Goal: Task Accomplishment & Management: Manage account settings

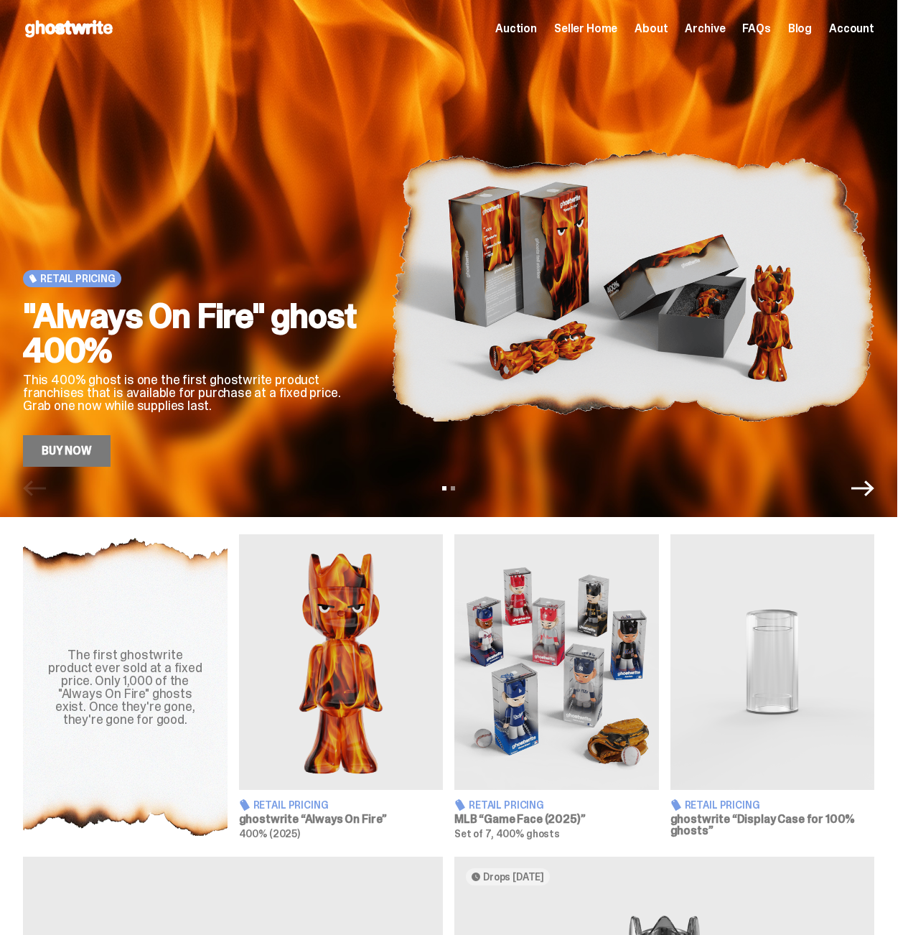
click at [603, 42] on div "Open main menu Home Auction Seller Home About Archive FAQs Blog Account" at bounding box center [448, 28] width 897 height 57
click at [603, 27] on span "Seller Home" at bounding box center [585, 28] width 63 height 11
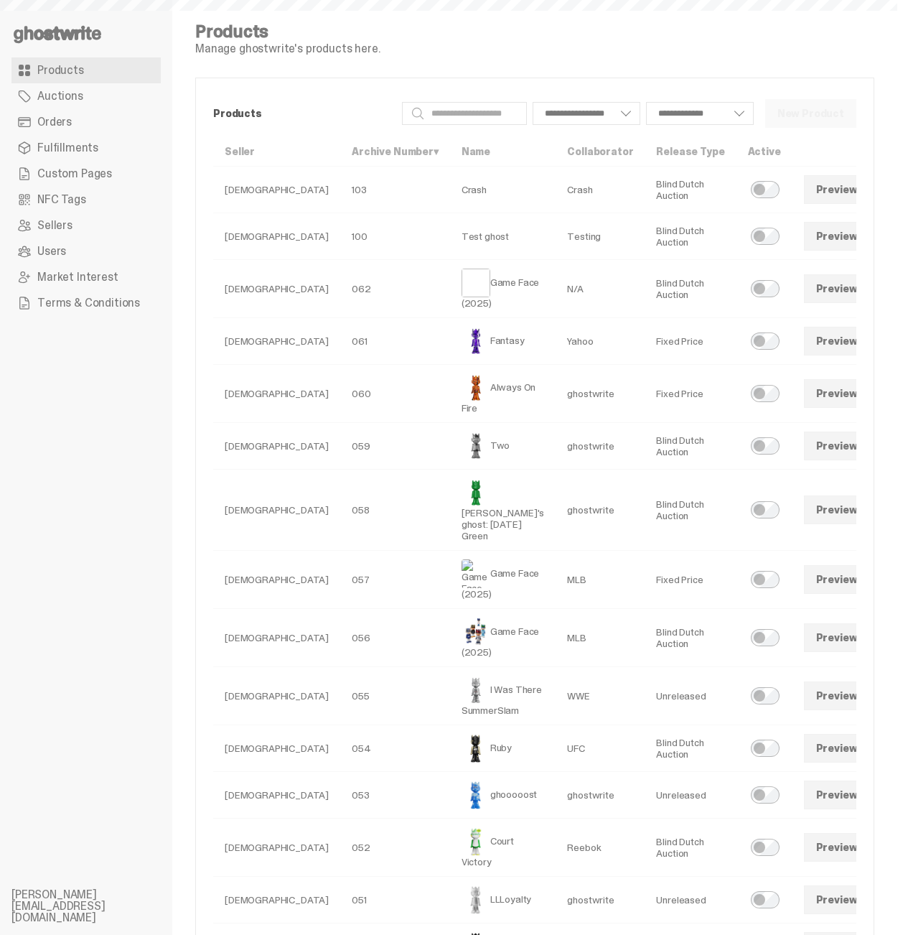
select select
click at [98, 114] on link "Orders" at bounding box center [85, 122] width 149 height 26
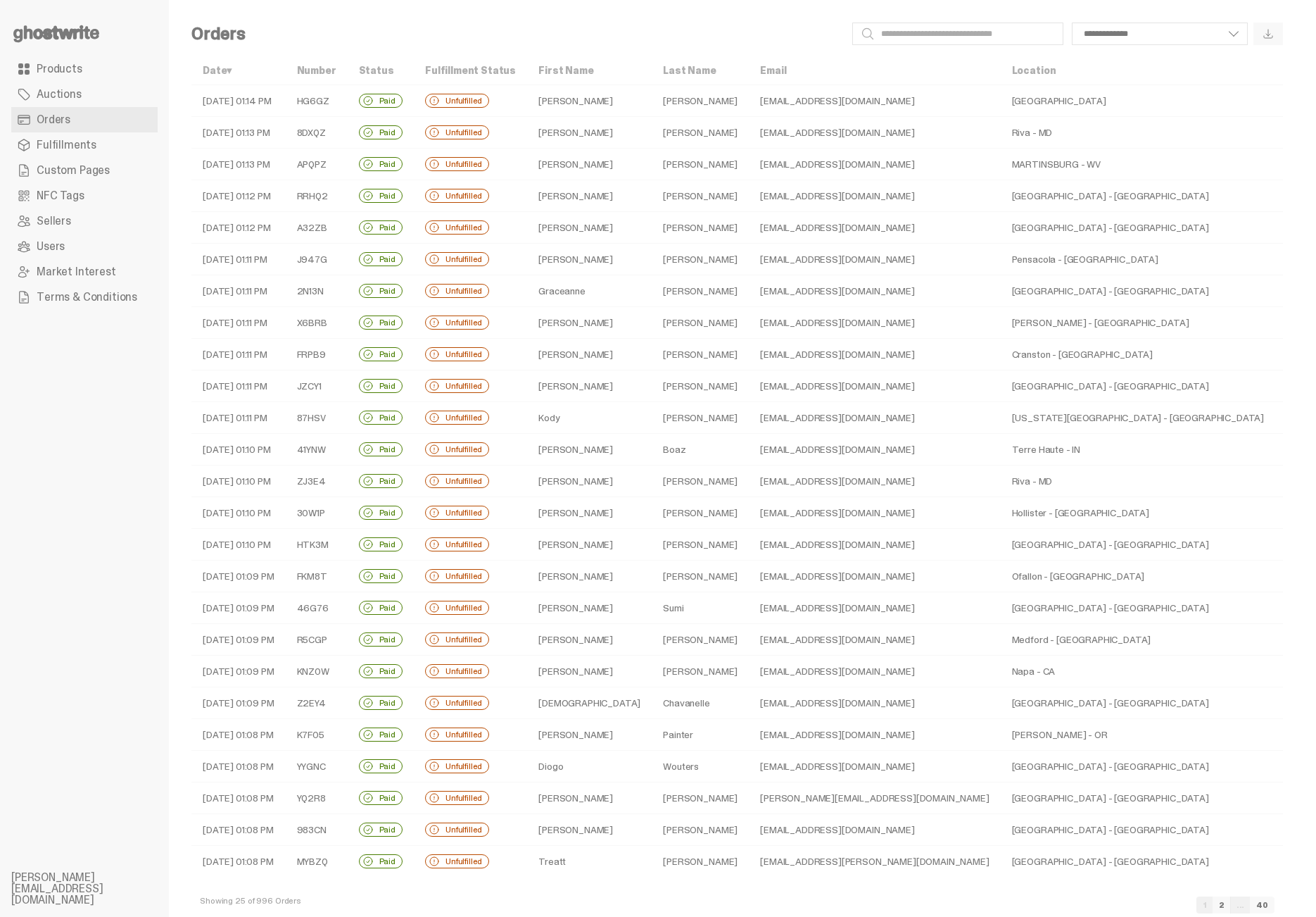
click at [645, 128] on td "[PERSON_NAME]" at bounding box center [589, 132] width 125 height 31
select select
